Goal: Task Accomplishment & Management: Manage account settings

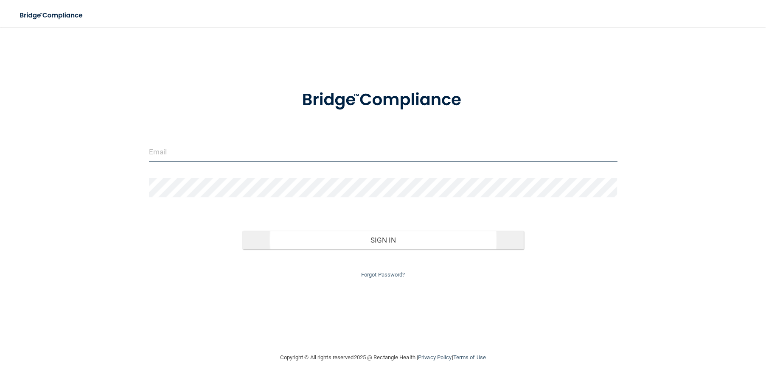
type input "[EMAIL_ADDRESS][DOMAIN_NAME]"
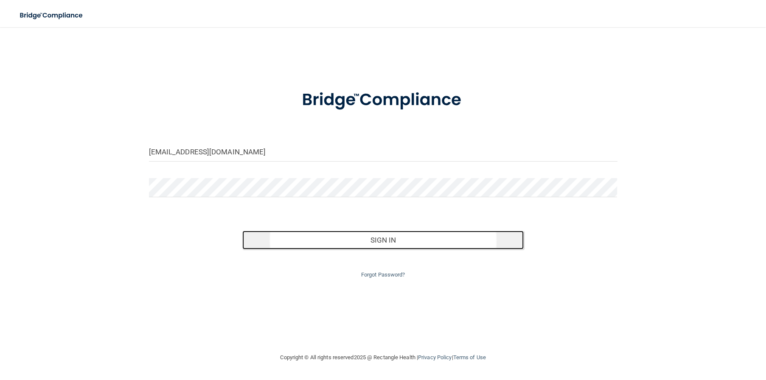
click at [386, 239] on button "Sign In" at bounding box center [382, 240] width 281 height 19
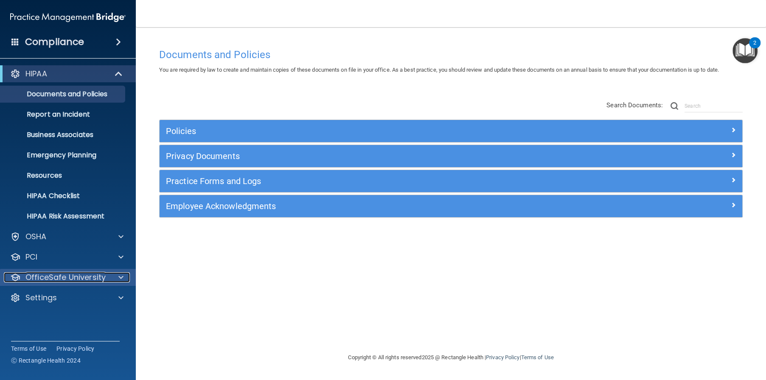
click at [98, 278] on p "OfficeSafe University" at bounding box center [65, 277] width 80 height 10
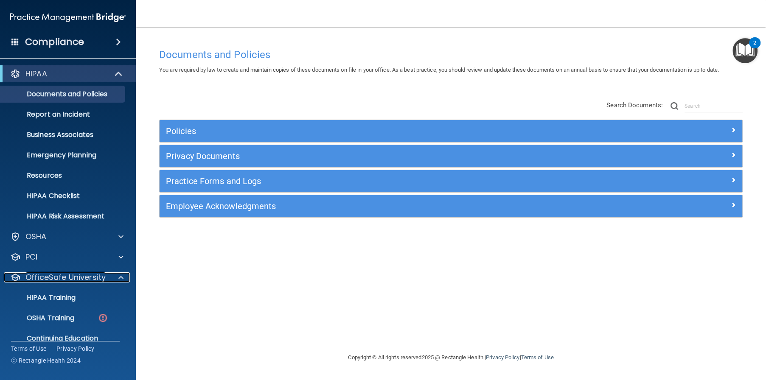
scroll to position [32, 0]
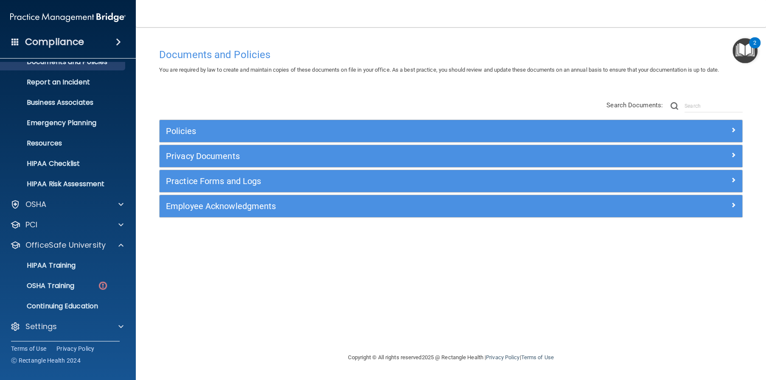
click at [75, 335] on div "HIPAA Documents and Policies Report an Incident Business Associates Emergency P…" at bounding box center [68, 186] width 136 height 312
click at [76, 328] on div "Settings" at bounding box center [56, 327] width 105 height 10
click at [48, 326] on p "Settings" at bounding box center [40, 327] width 31 height 10
click at [259, 273] on div "Documents and Policies You are required by law to create and maintain copies of…" at bounding box center [451, 198] width 596 height 309
drag, startPoint x: 259, startPoint y: 266, endPoint x: 255, endPoint y: 255, distance: 11.6
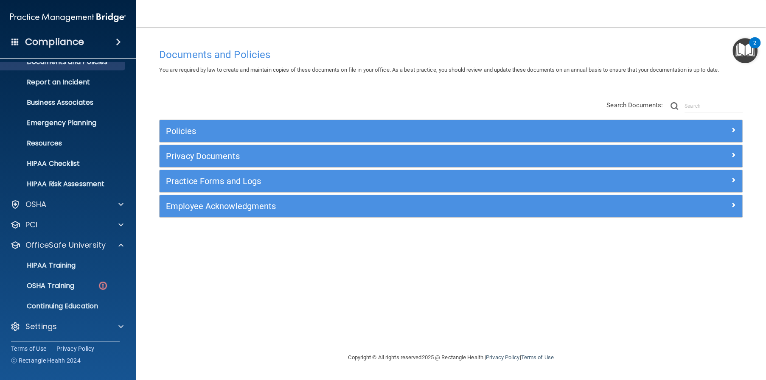
click at [259, 264] on div "Documents and Policies You are required by law to create and maintain copies of…" at bounding box center [451, 198] width 596 height 309
click at [65, 333] on div "Settings" at bounding box center [68, 326] width 136 height 17
click at [124, 329] on div at bounding box center [119, 327] width 21 height 10
click at [121, 326] on span at bounding box center [120, 327] width 5 height 10
click at [93, 308] on p "Continuing Education" at bounding box center [64, 306] width 116 height 8
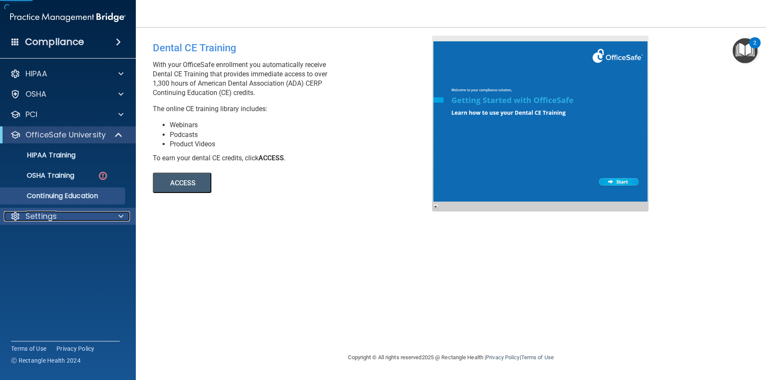
click at [118, 216] on span at bounding box center [120, 216] width 5 height 10
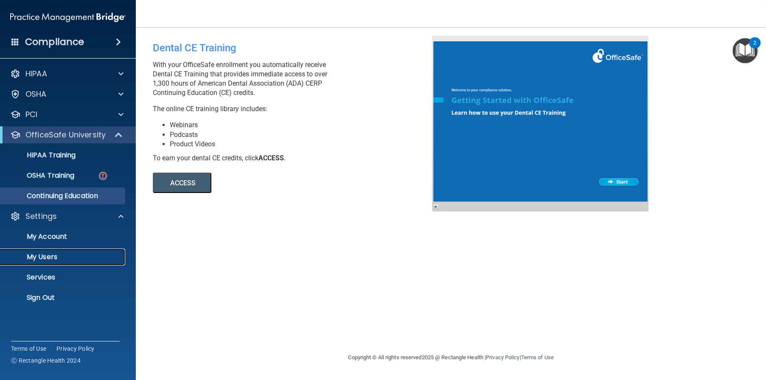
click at [93, 255] on p "My Users" at bounding box center [64, 257] width 116 height 8
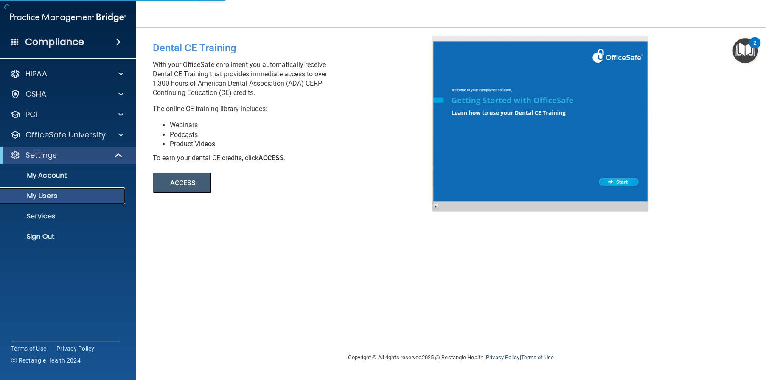
select select "20"
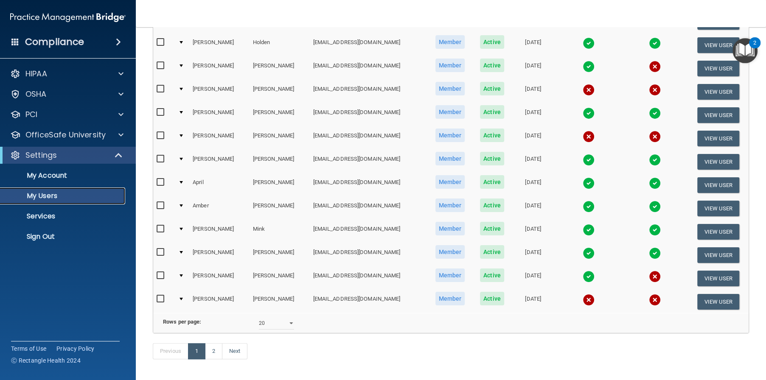
scroll to position [278, 0]
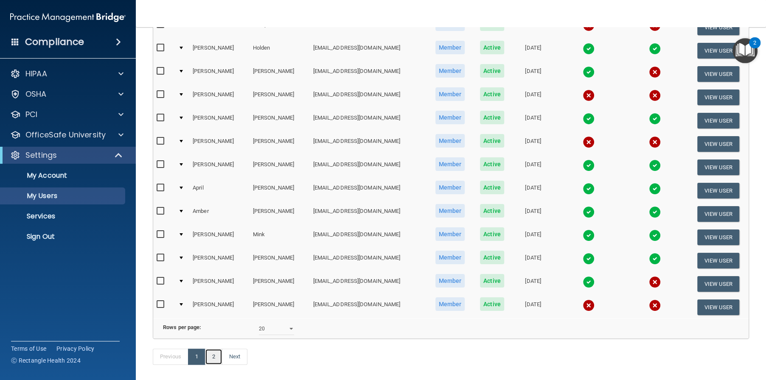
click at [215, 365] on link "2" at bounding box center [213, 357] width 17 height 16
select select "20"
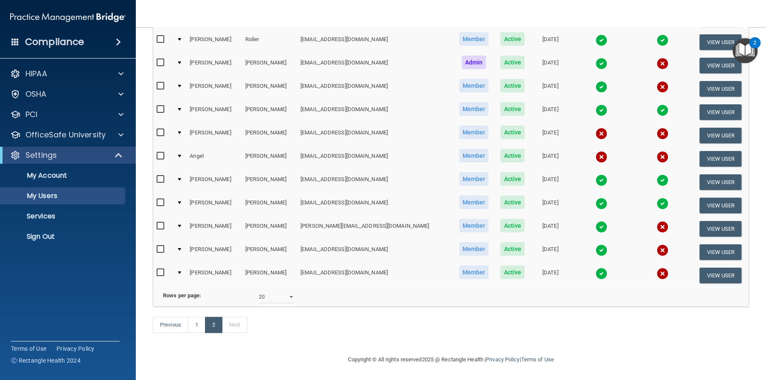
scroll to position [157, 0]
click at [198, 329] on link "1" at bounding box center [196, 325] width 17 height 16
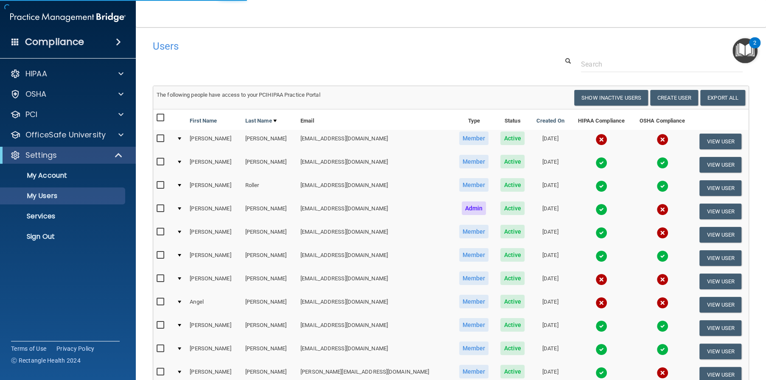
select select "20"
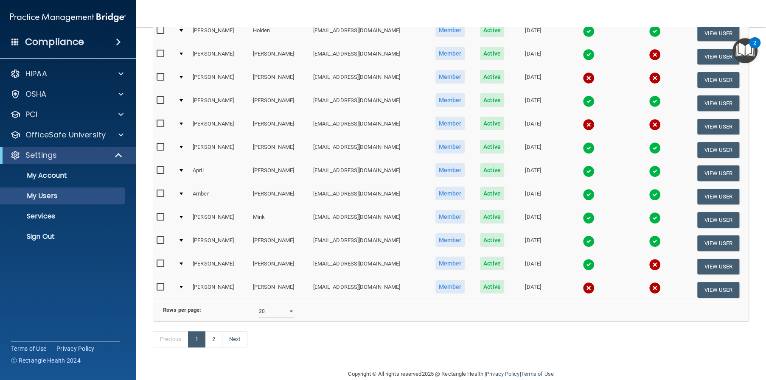
scroll to position [297, 0]
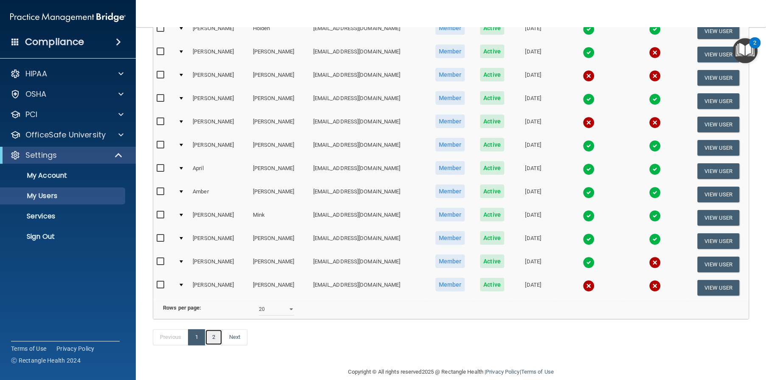
click at [220, 345] on link "2" at bounding box center [213, 337] width 17 height 16
select select "20"
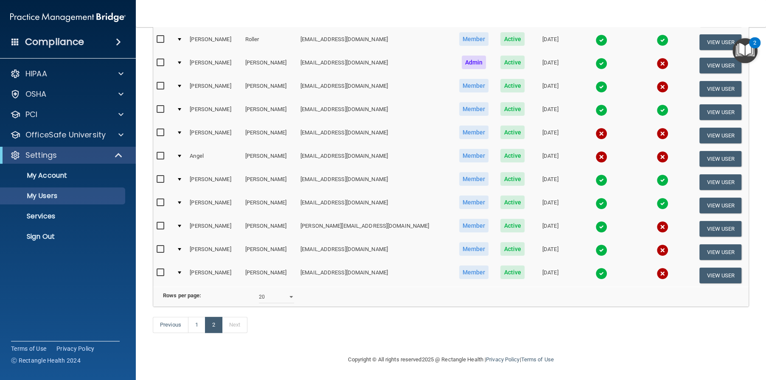
scroll to position [157, 0]
click at [193, 330] on link "1" at bounding box center [196, 325] width 17 height 16
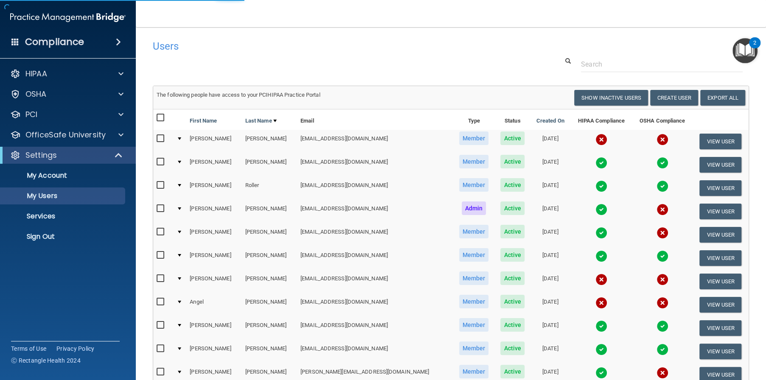
select select "20"
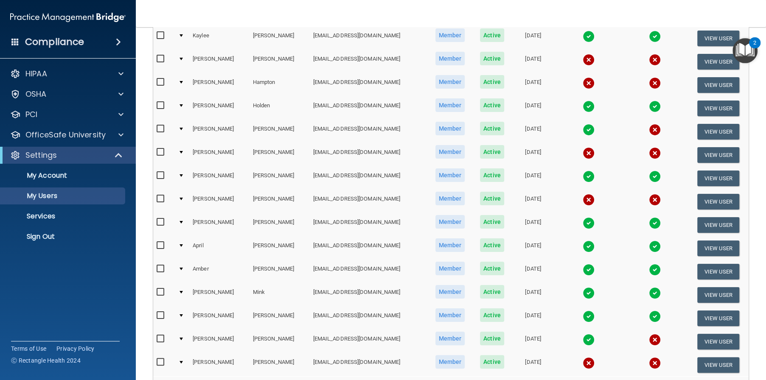
scroll to position [127, 0]
